Goal: Information Seeking & Learning: Learn about a topic

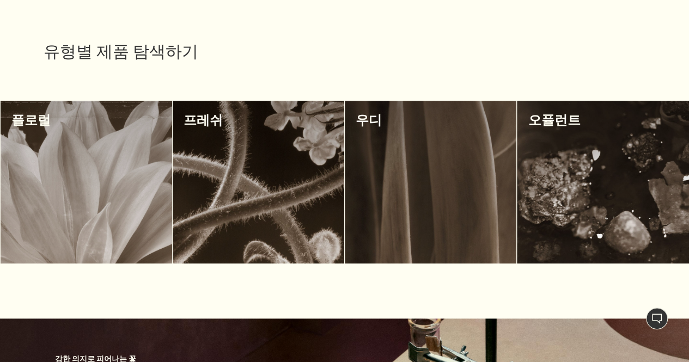
click at [574, 185] on div at bounding box center [603, 182] width 172 height 163
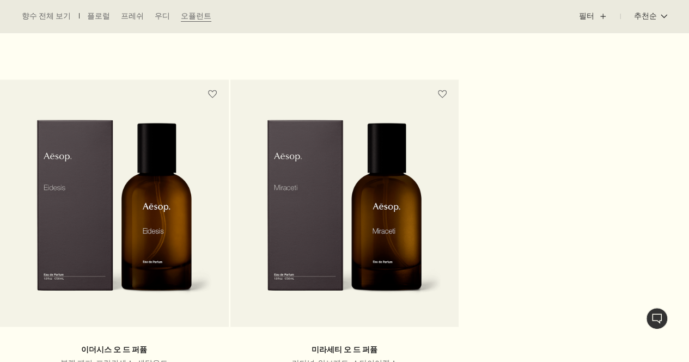
scroll to position [644, 0]
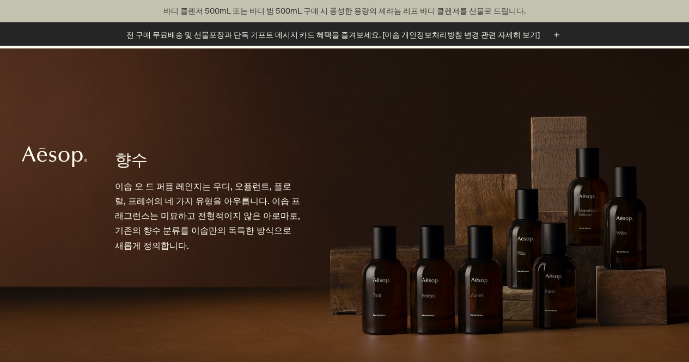
scroll to position [490, 0]
